Goal: Feedback & Contribution: Contribute content

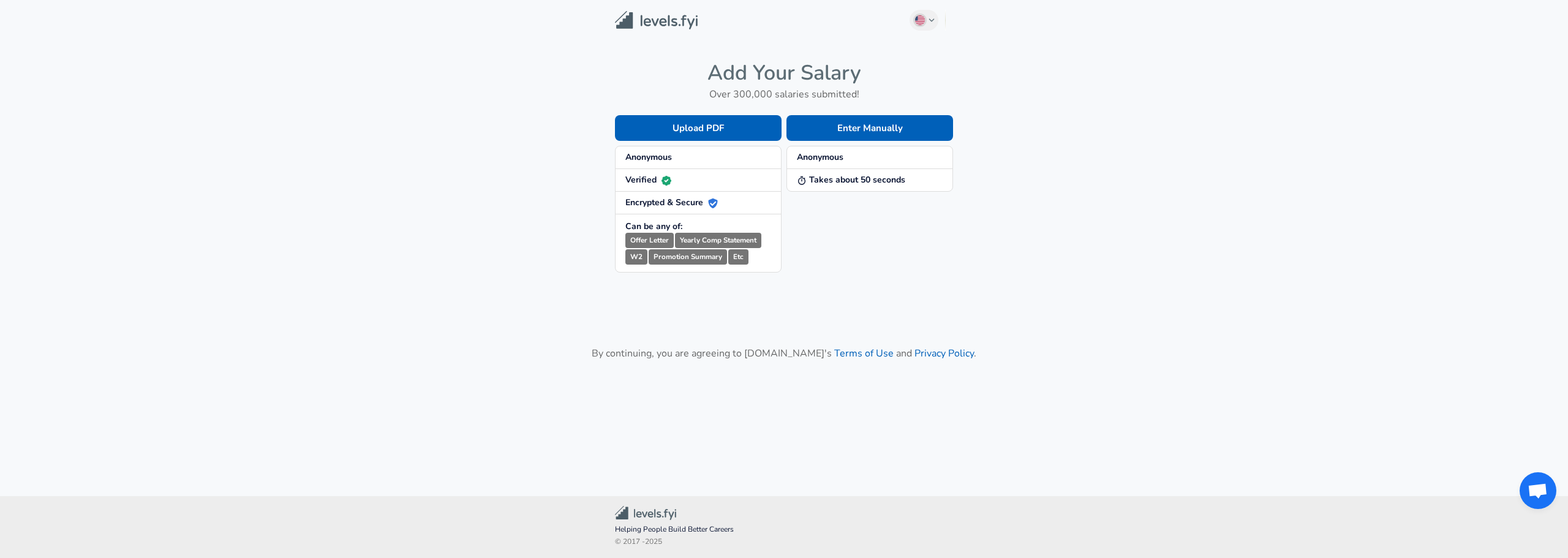
click at [701, 162] on span "Anonymous" at bounding box center [698, 158] width 146 height 13
click at [664, 155] on strong "Anonymous" at bounding box center [649, 157] width 47 height 12
click at [834, 132] on button "Enter Manually" at bounding box center [870, 128] width 167 height 26
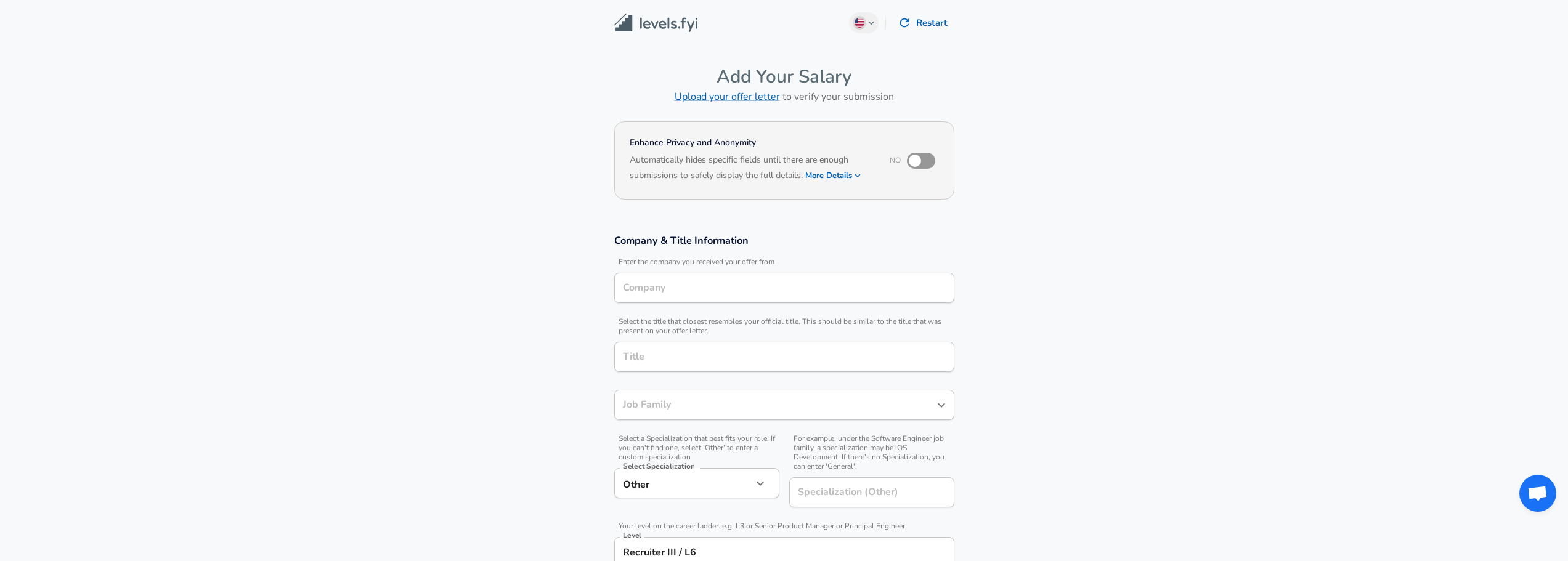
type input "Recruiter"
type input "Amazon"
type input "[GEOGRAPHIC_DATA], [GEOGRAPHIC_DATA]"
type input "Recruiter"
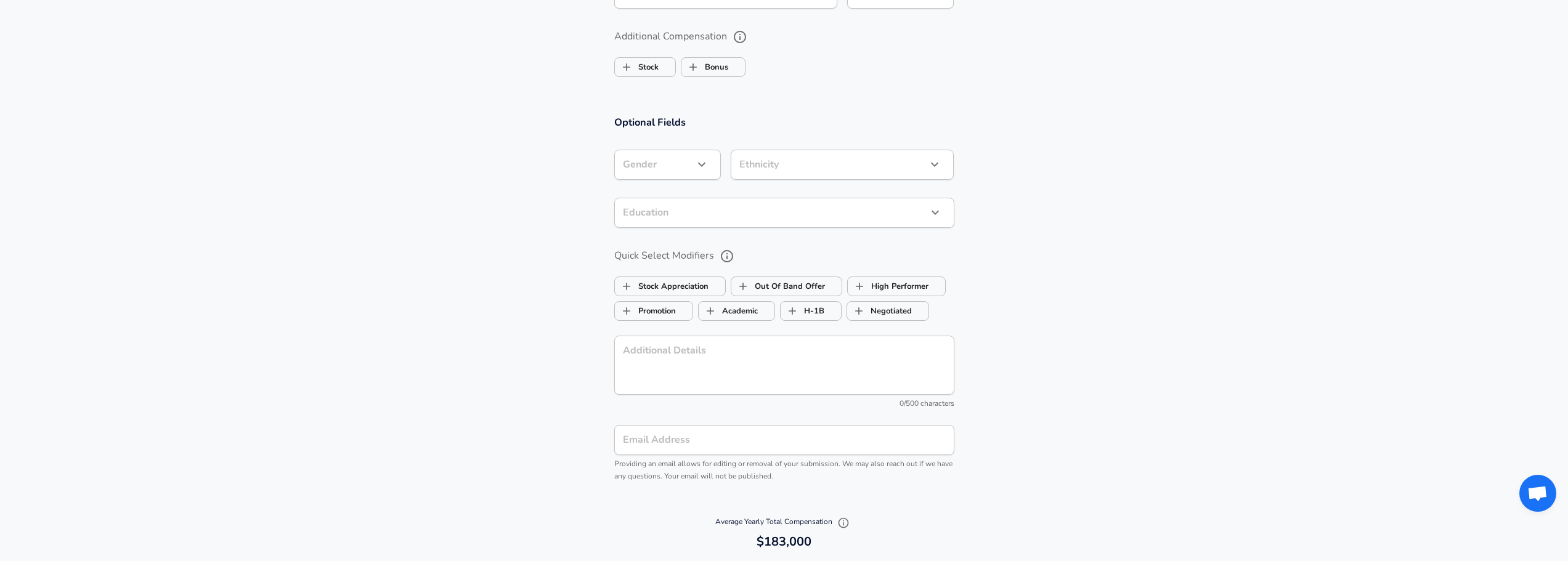
scroll to position [1170, 0]
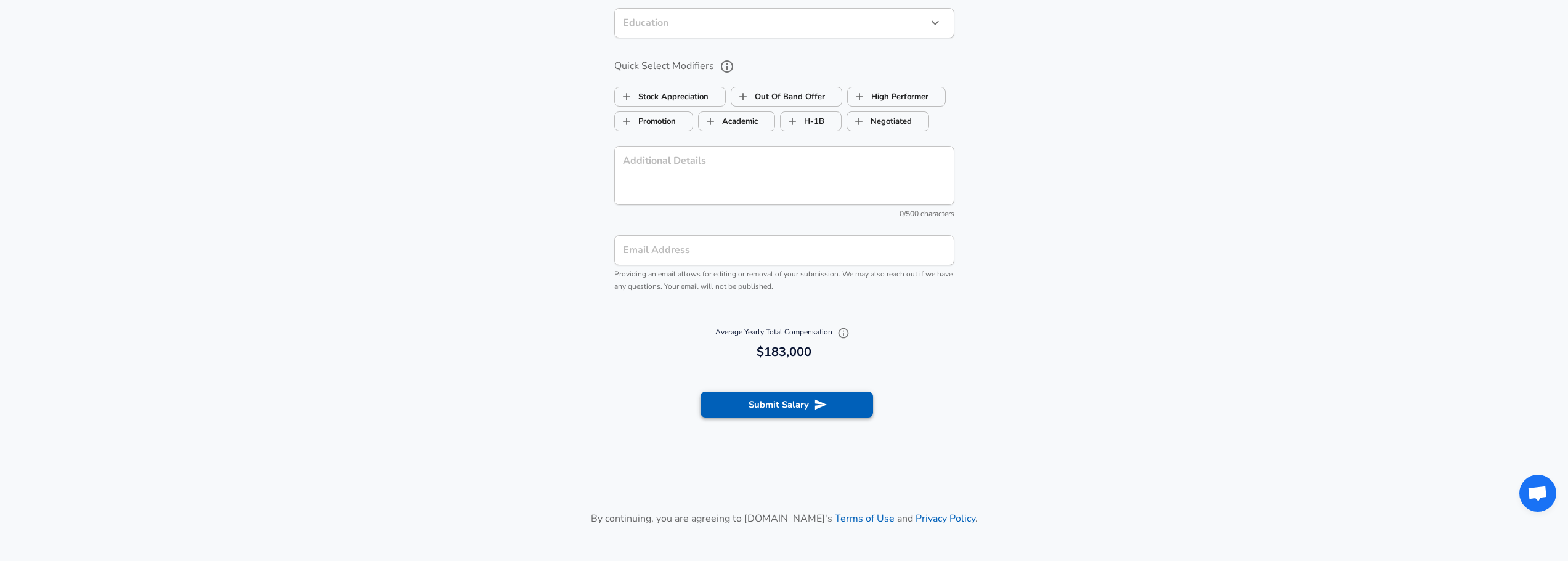
click at [786, 417] on button "Submit Salary" at bounding box center [786, 405] width 172 height 26
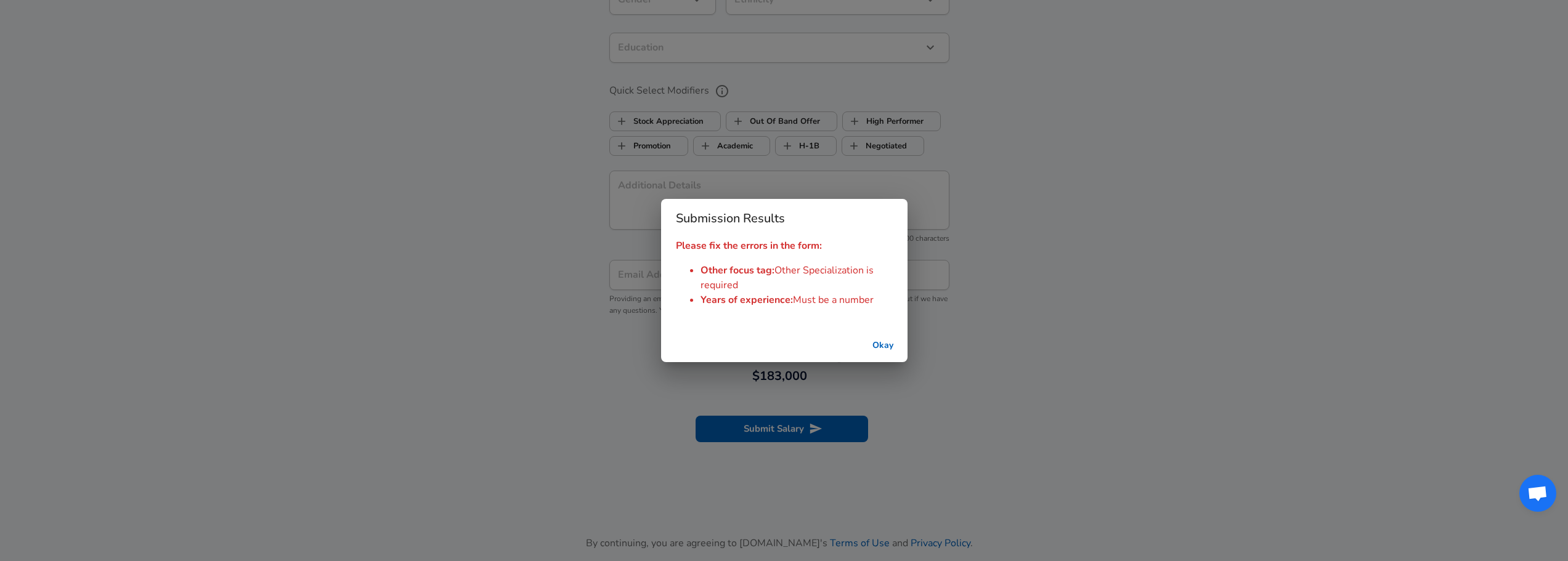
scroll to position [1195, 0]
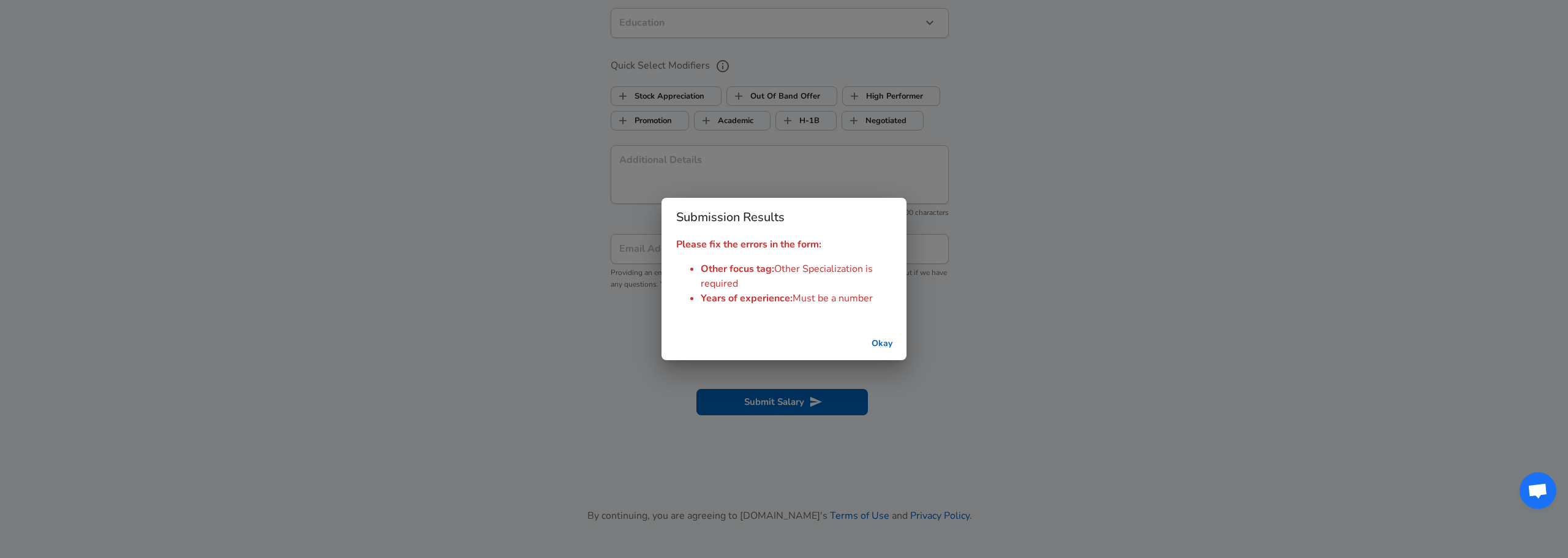
click at [883, 342] on button "Okay" at bounding box center [882, 344] width 39 height 23
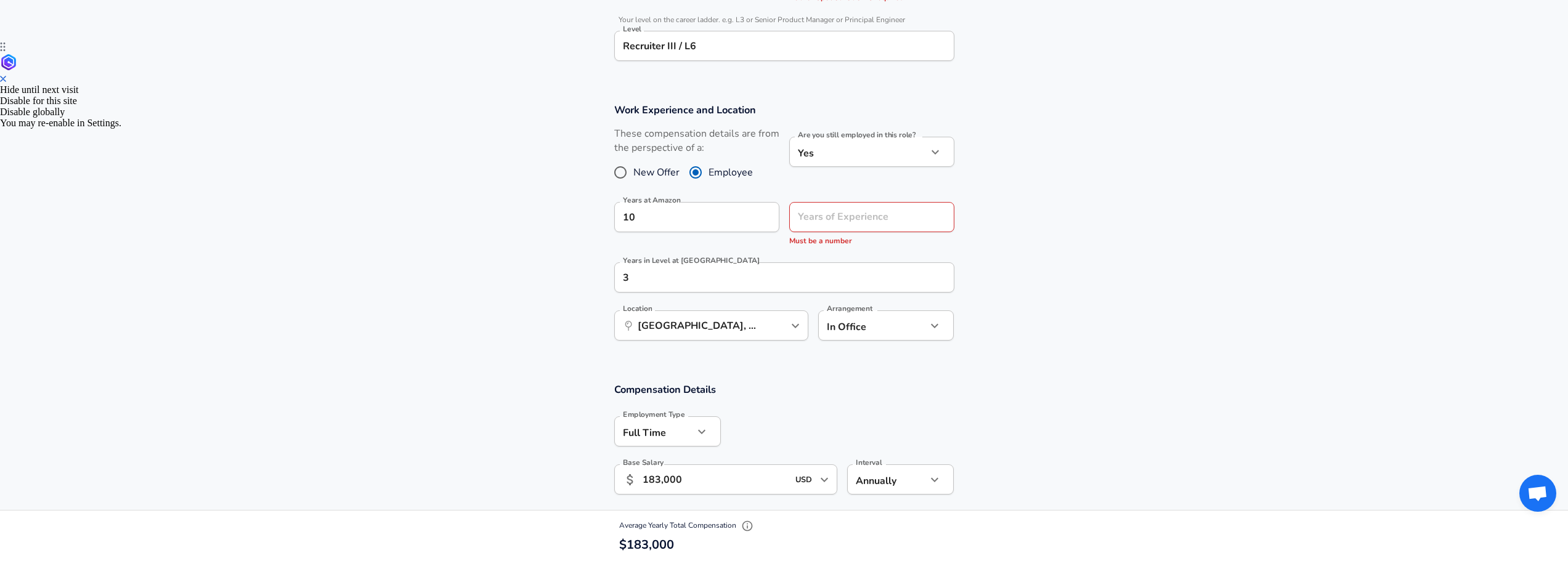
scroll to position [517, 0]
click at [861, 221] on input "Years of Experience" at bounding box center [859, 218] width 138 height 30
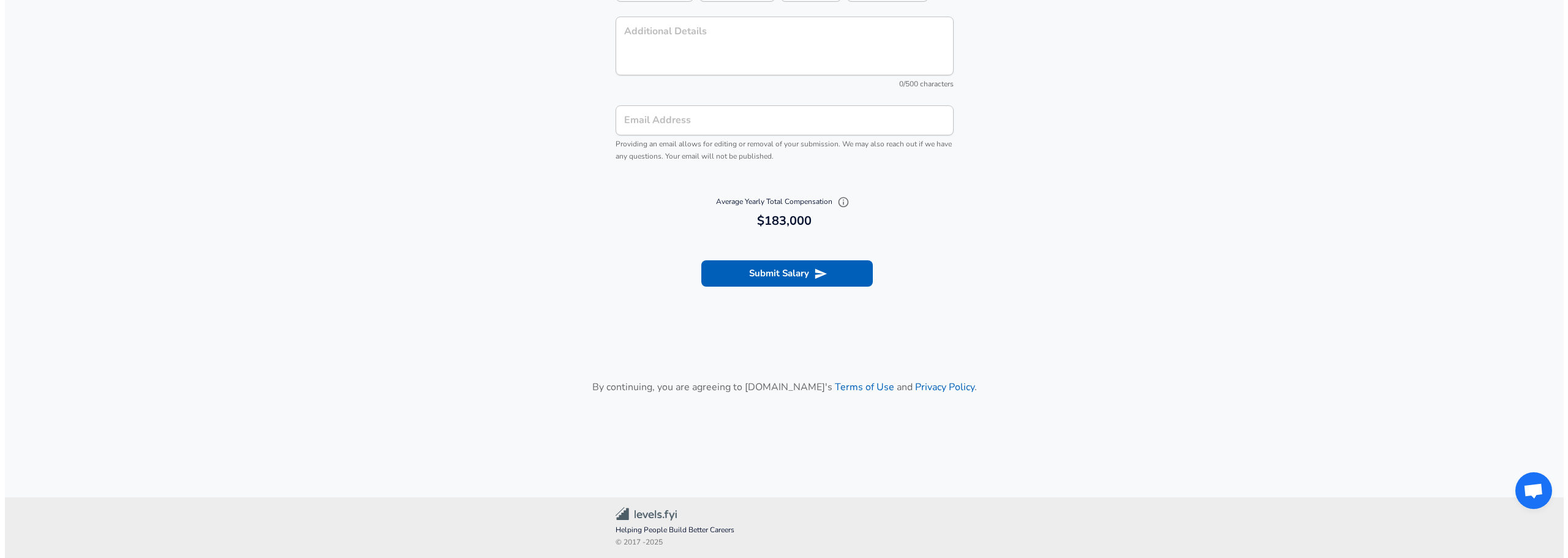
scroll to position [1305, 0]
type input "10"
click at [817, 281] on button "Submit Salary" at bounding box center [782, 272] width 171 height 26
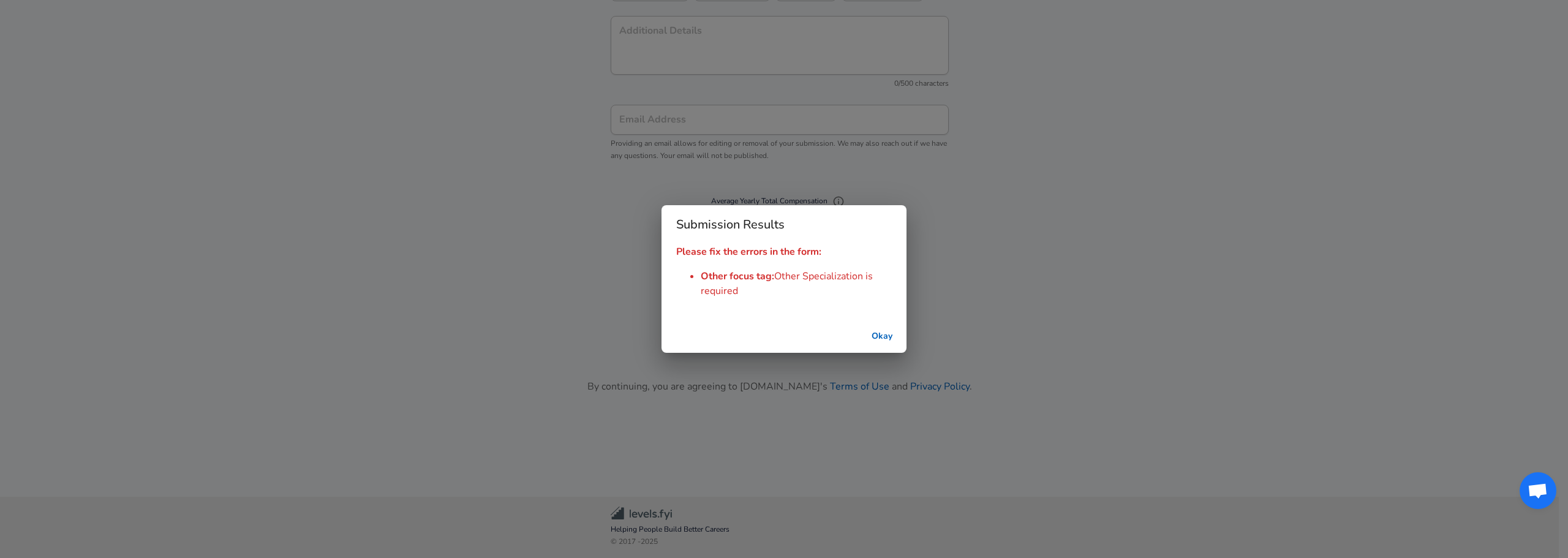
click at [878, 335] on button "Okay" at bounding box center [882, 336] width 39 height 23
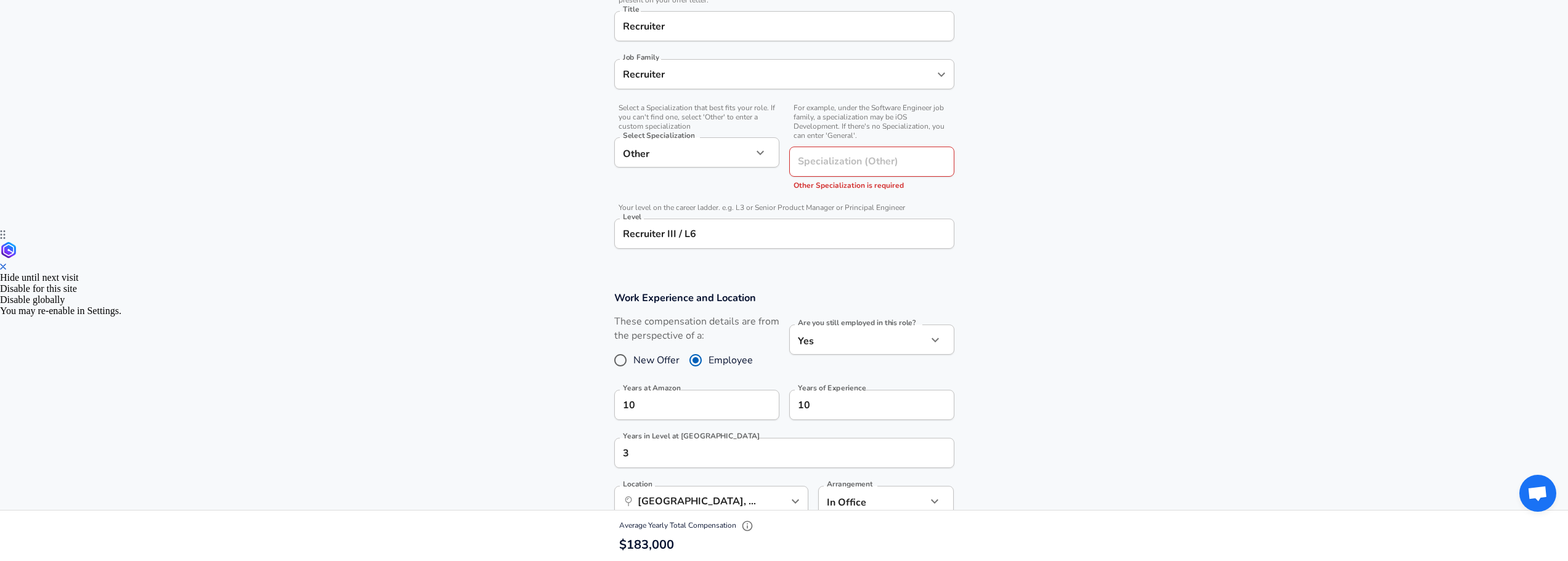
scroll to position [327, 0]
click at [875, 162] on input "Specialization (Other)" at bounding box center [856, 165] width 133 height 30
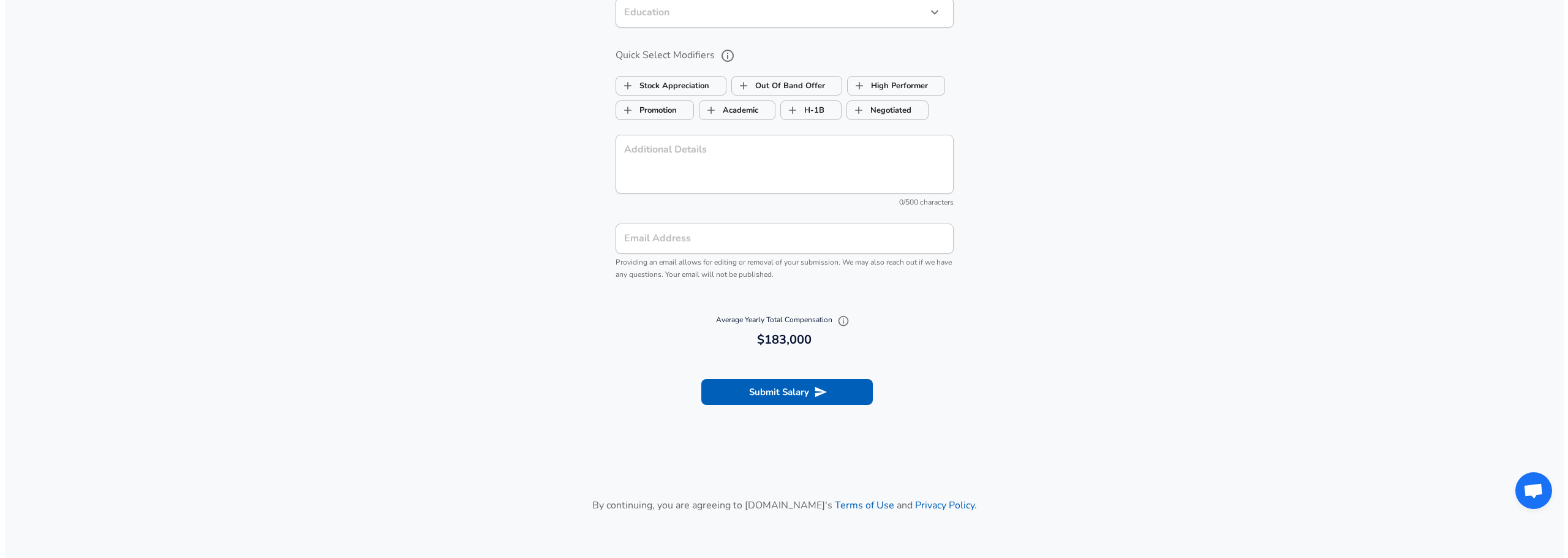
scroll to position [1294, 0]
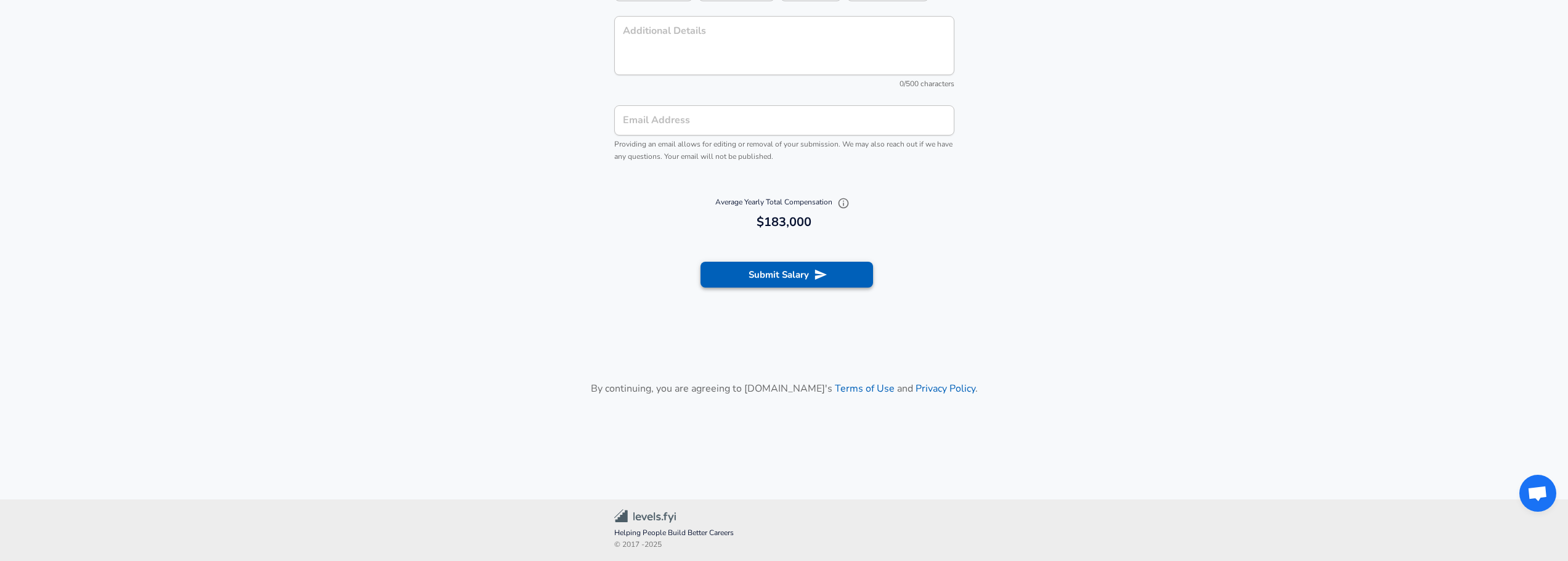
type input "General"
click at [793, 270] on button "Submit Salary" at bounding box center [786, 275] width 172 height 26
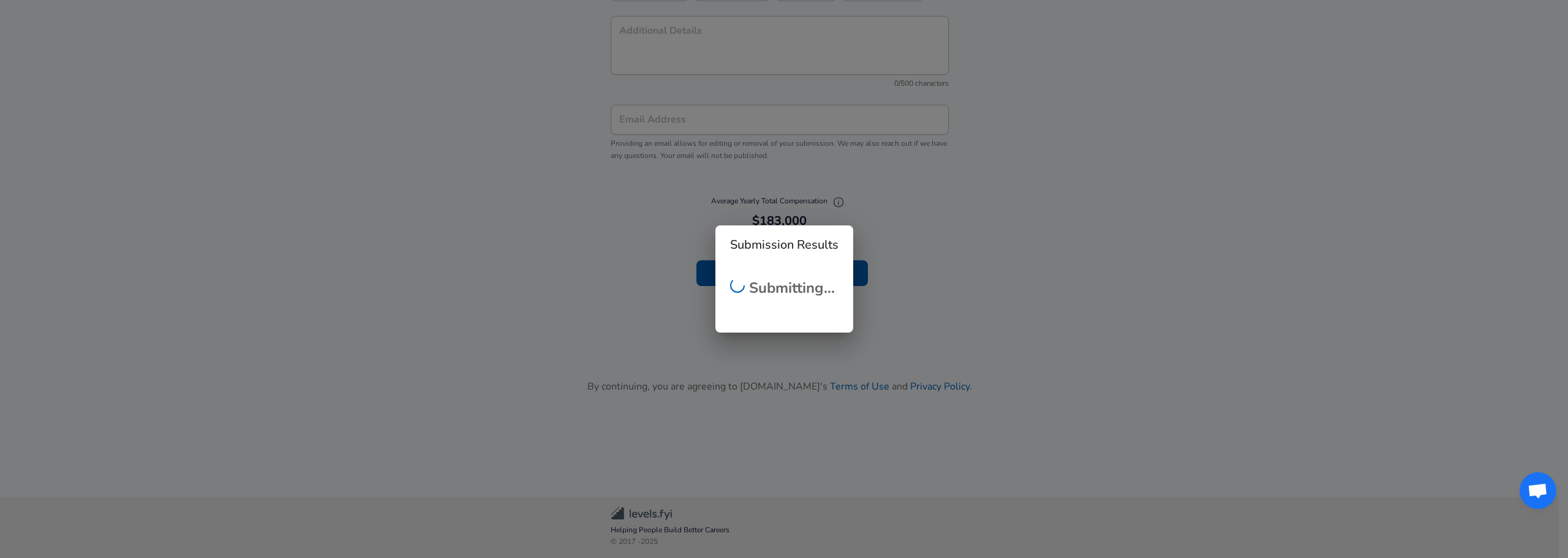
scroll to position [376, 0]
